Goal: Task Accomplishment & Management: Use online tool/utility

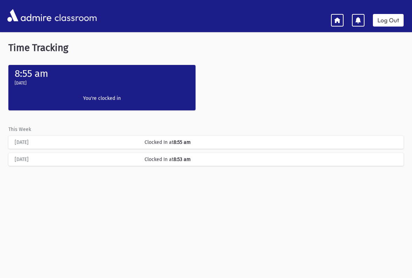
click at [338, 21] on icon at bounding box center [337, 20] width 6 height 6
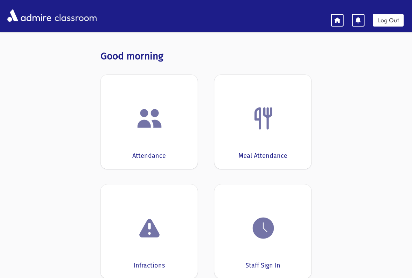
click at [268, 224] on img at bounding box center [263, 228] width 27 height 27
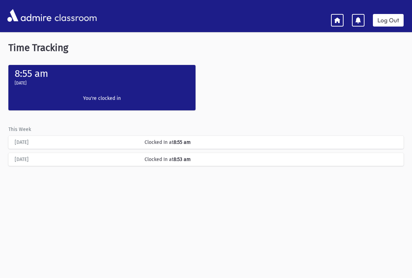
click at [388, 22] on link "Log Out" at bounding box center [388, 20] width 31 height 13
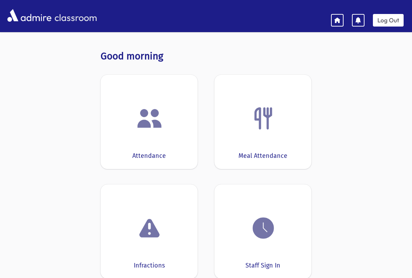
click at [268, 228] on img at bounding box center [263, 228] width 27 height 27
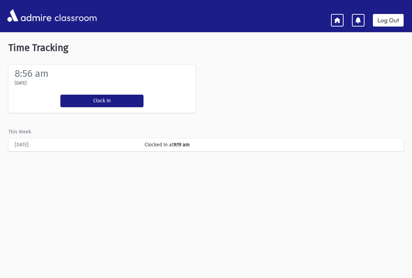
click at [105, 103] on button "Clock In" at bounding box center [101, 101] width 83 height 13
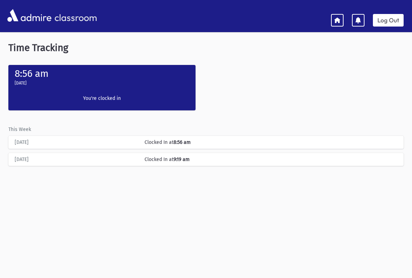
click at [344, 21] on link at bounding box center [337, 20] width 13 height 13
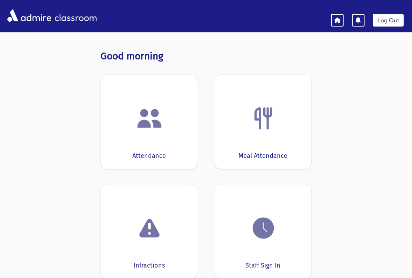
click at [327, 24] on div "classroom Log Out" at bounding box center [206, 16] width 412 height 20
